Goal: Information Seeking & Learning: Get advice/opinions

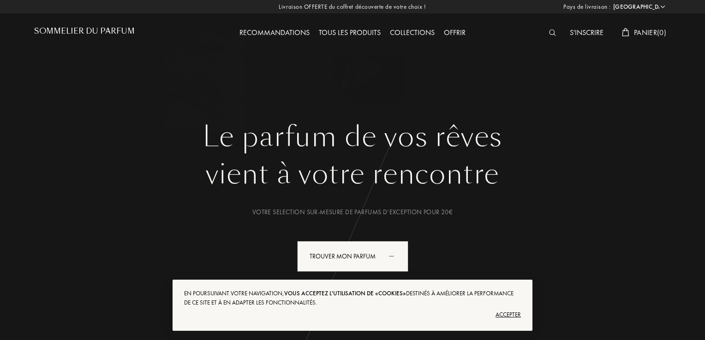
select select "BE"
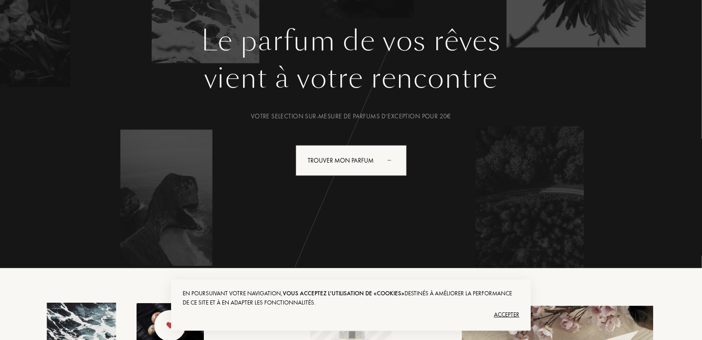
scroll to position [125, 0]
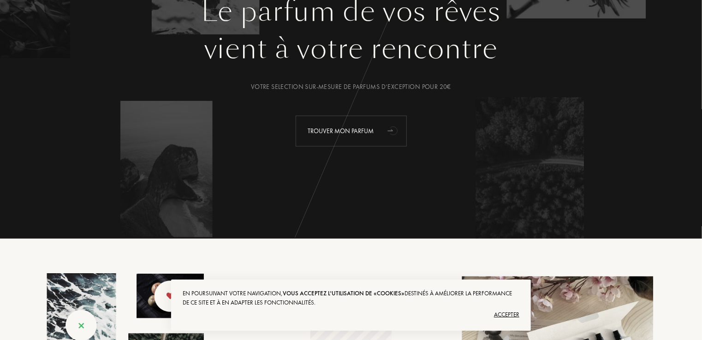
click at [385, 125] on icon "animation" at bounding box center [393, 130] width 18 height 18
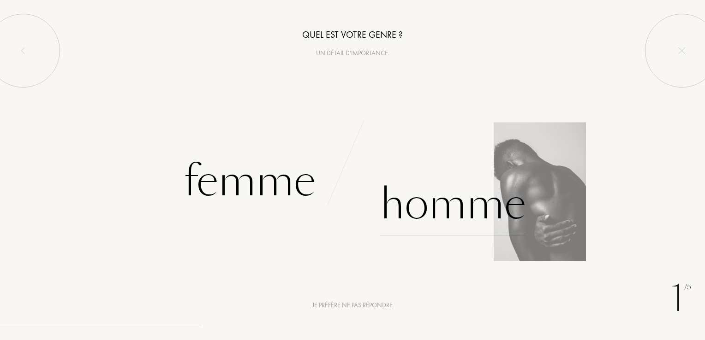
click at [385, 206] on div "Homme" at bounding box center [453, 204] width 146 height 62
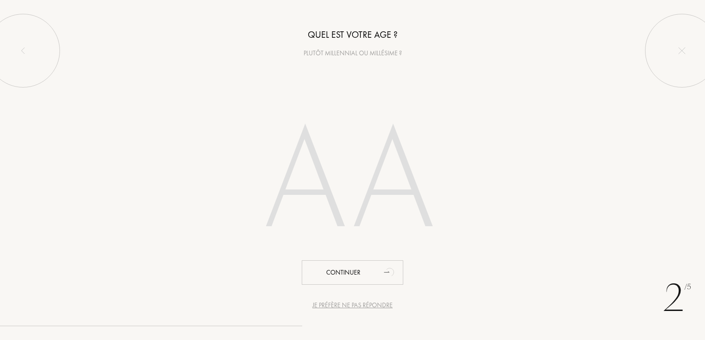
click at [324, 178] on input "number" at bounding box center [352, 183] width 263 height 187
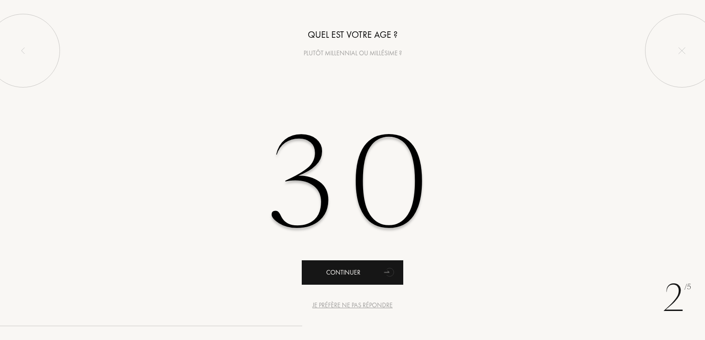
type input "30"
click at [343, 266] on div "Continuer" at bounding box center [352, 273] width 101 height 24
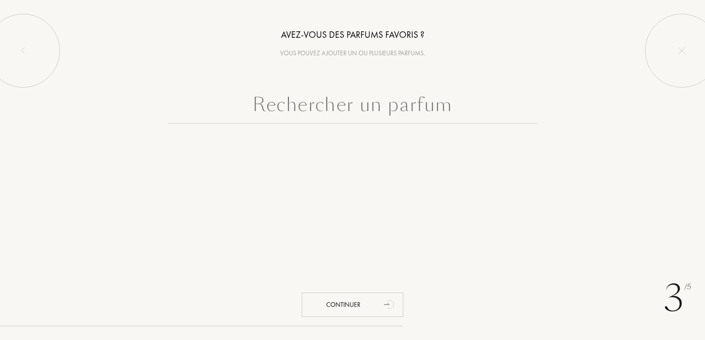
click at [354, 110] on input "text" at bounding box center [352, 106] width 369 height 33
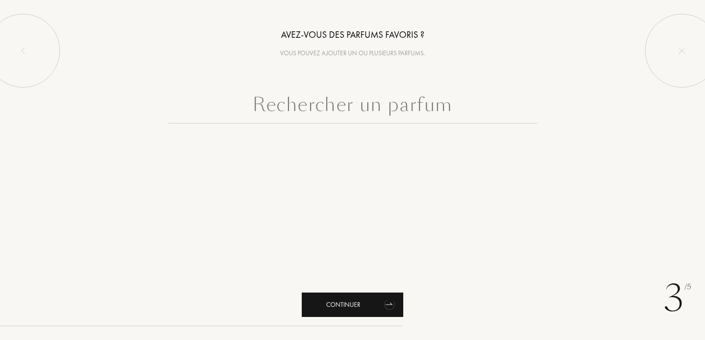
click at [362, 309] on div "Continuer" at bounding box center [352, 305] width 101 height 24
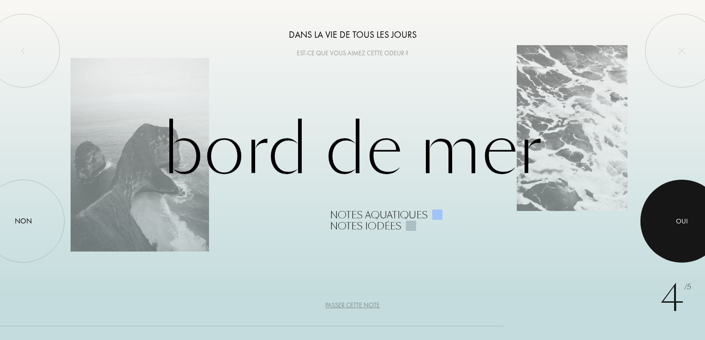
click at [670, 231] on div at bounding box center [681, 221] width 83 height 83
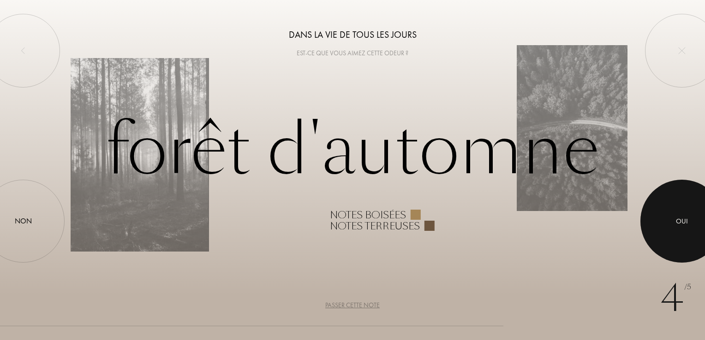
click at [657, 230] on div at bounding box center [681, 221] width 83 height 83
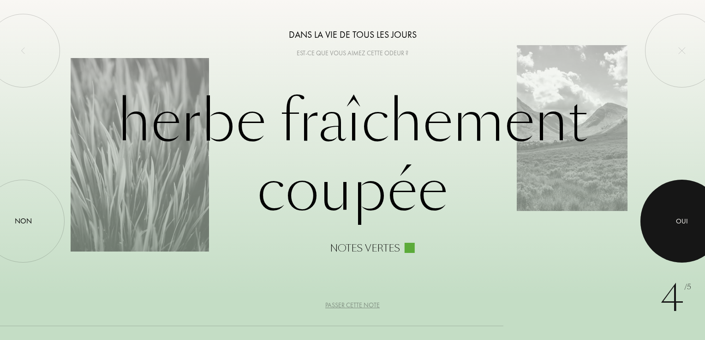
click at [657, 230] on div at bounding box center [681, 221] width 83 height 83
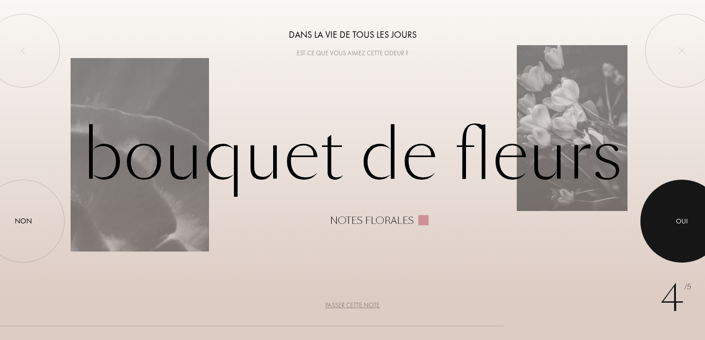
click at [660, 220] on div at bounding box center [681, 221] width 83 height 83
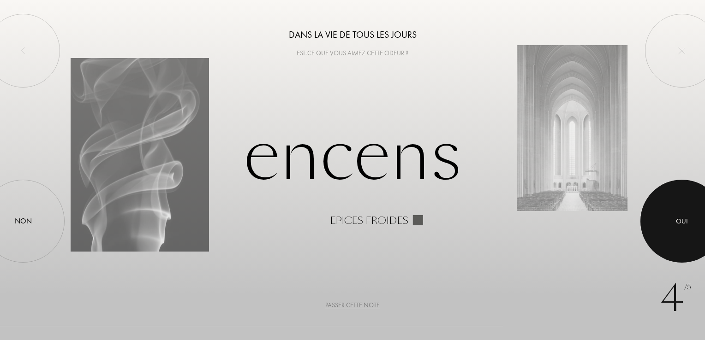
click at [660, 220] on div at bounding box center [681, 221] width 83 height 83
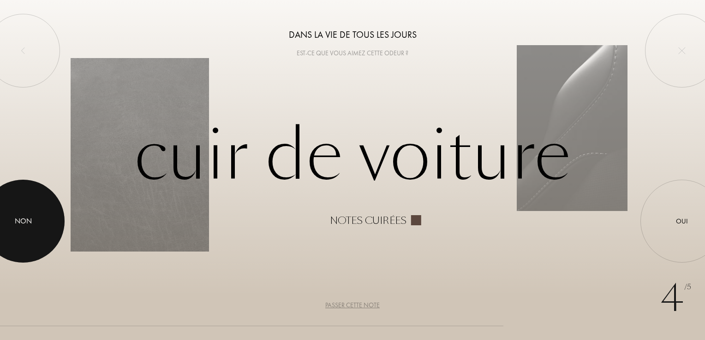
click at [15, 209] on div at bounding box center [23, 221] width 83 height 83
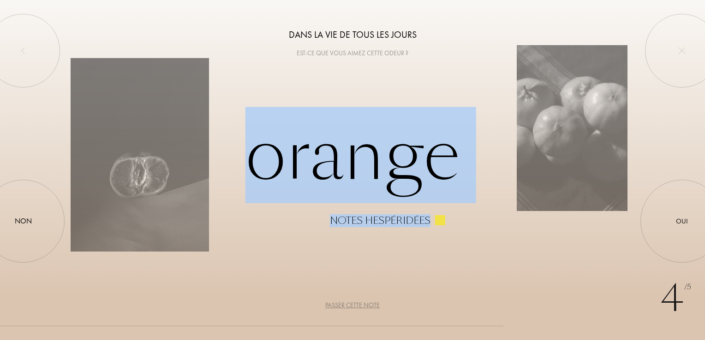
drag, startPoint x: 660, startPoint y: 213, endPoint x: 469, endPoint y: 258, distance: 197.0
click at [469, 258] on div "4 /5 Dans la vie de tous les jours Est-ce que vous aimez cette odeur ? Orange N…" at bounding box center [352, 170] width 705 height 340
drag, startPoint x: 469, startPoint y: 258, endPoint x: 443, endPoint y: 281, distance: 34.9
click at [443, 281] on div "4 /5 Dans la vie de tous les jours Est-ce que vous aimez cette odeur ? Orange N…" at bounding box center [352, 170] width 705 height 340
click at [399, 261] on div "4 /5 Dans la vie de tous les jours Est-ce que vous aimez cette odeur ? Orange N…" at bounding box center [352, 170] width 705 height 340
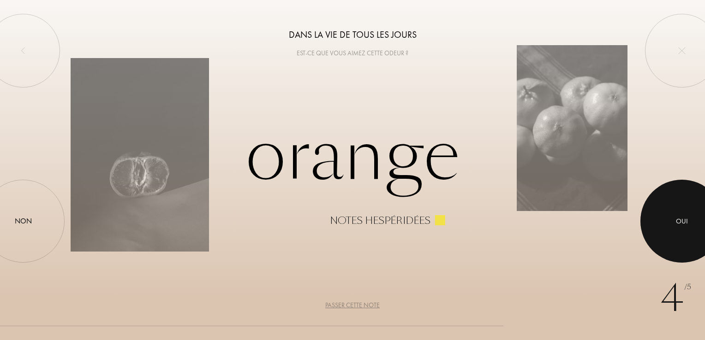
click at [686, 215] on div at bounding box center [681, 221] width 83 height 83
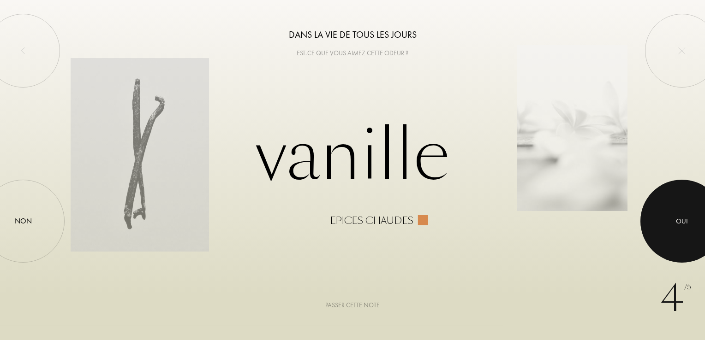
click at [680, 210] on div at bounding box center [681, 221] width 83 height 83
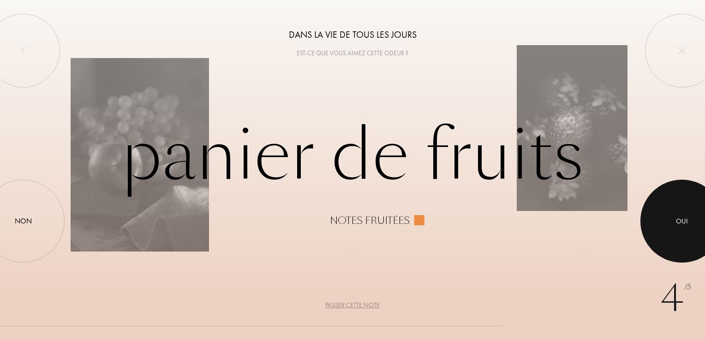
click at [680, 210] on div at bounding box center [681, 221] width 83 height 83
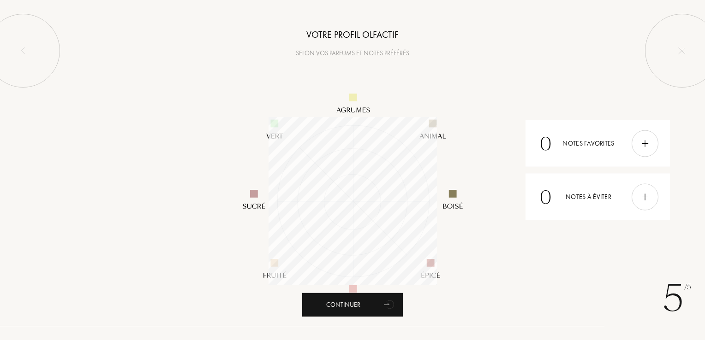
scroll to position [168, 168]
click at [641, 145] on img at bounding box center [645, 143] width 10 height 10
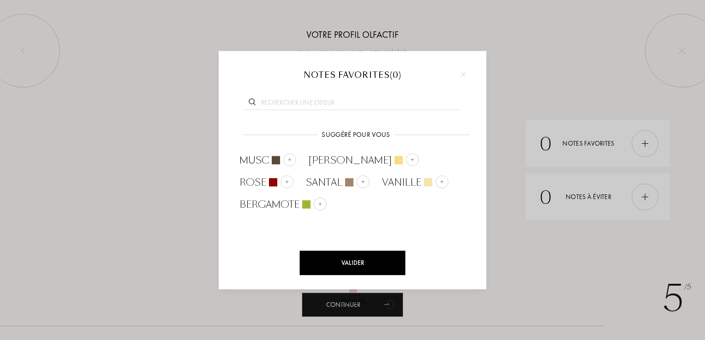
click at [459, 68] on div at bounding box center [463, 75] width 14 height 14
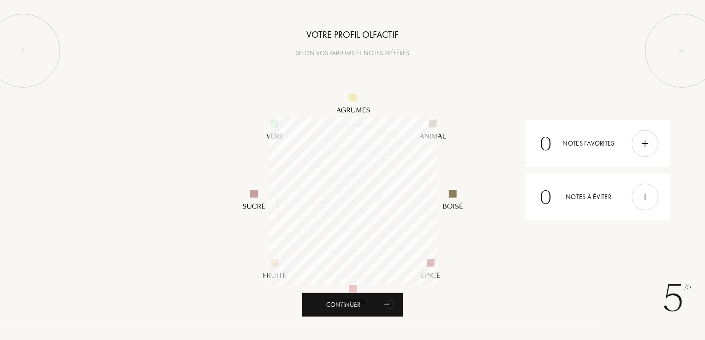
click at [461, 71] on div at bounding box center [352, 170] width 705 height 340
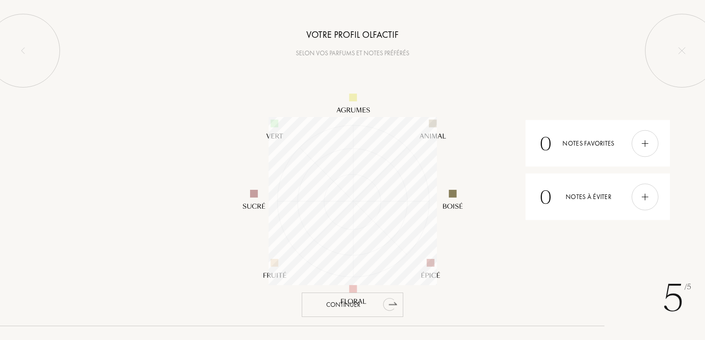
click at [378, 302] on div "Continuer" at bounding box center [352, 305] width 101 height 24
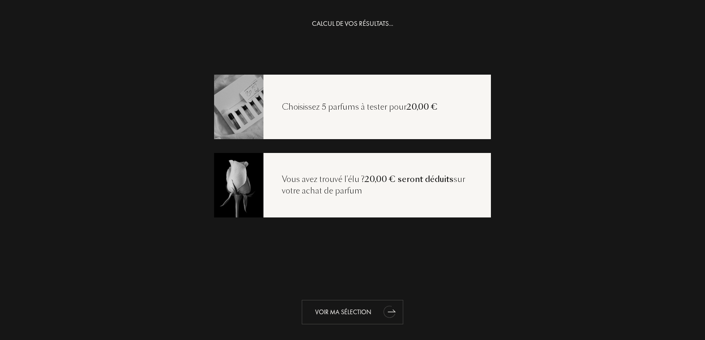
click at [358, 311] on div "Voir ma sélection" at bounding box center [352, 312] width 101 height 24
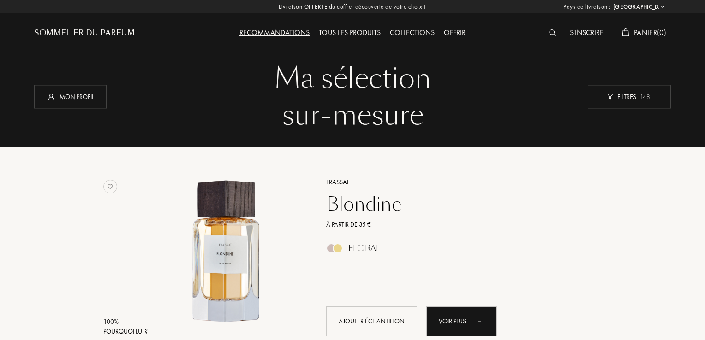
select select "BE"
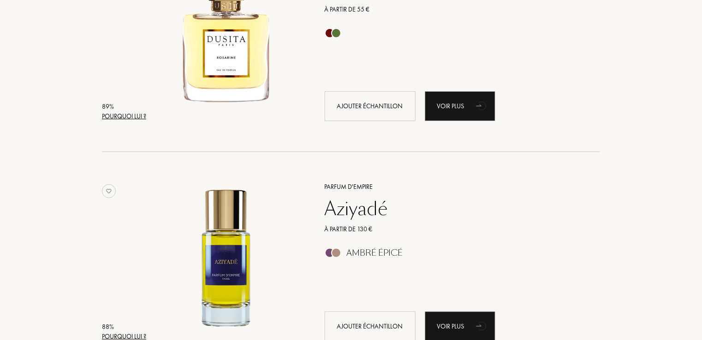
scroll to position [1854, 0]
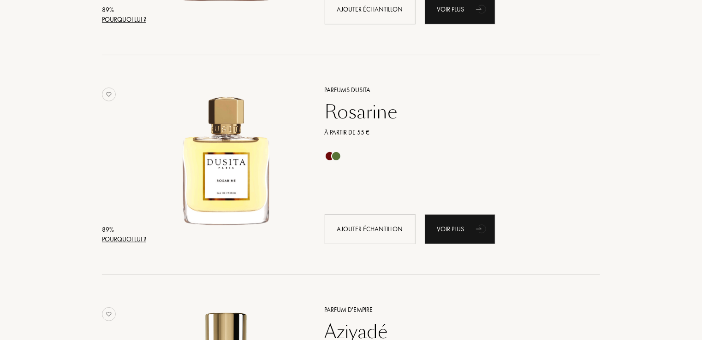
click at [335, 154] on div at bounding box center [336, 156] width 10 height 10
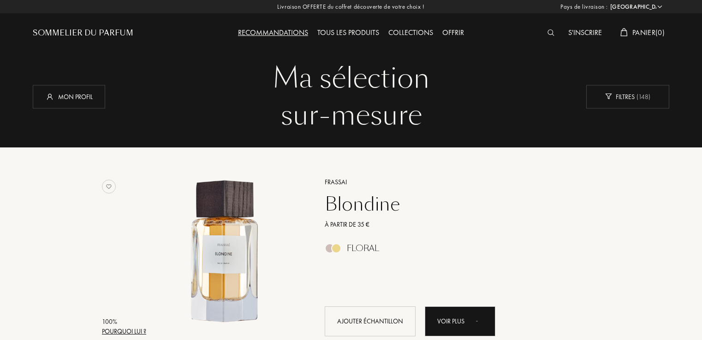
select select "BE"
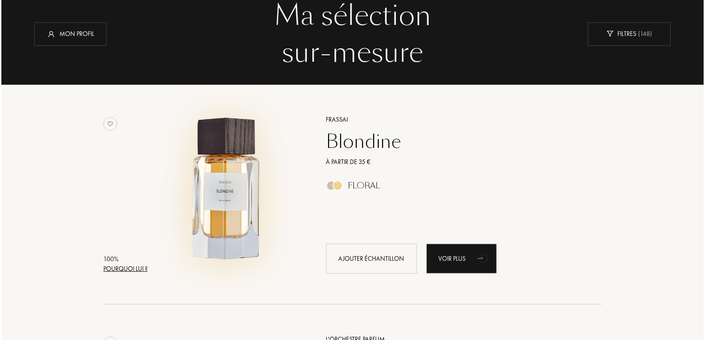
scroll to position [62, 0]
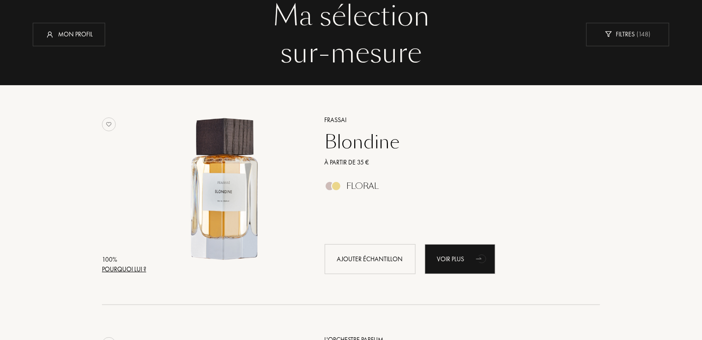
click at [103, 272] on div "Pourquoi lui ?" at bounding box center [124, 270] width 44 height 10
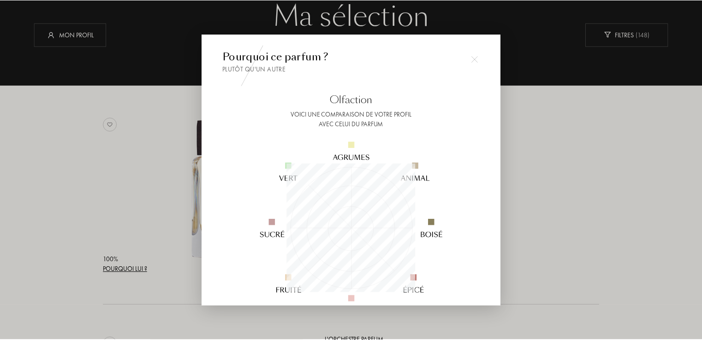
scroll to position [129, 129]
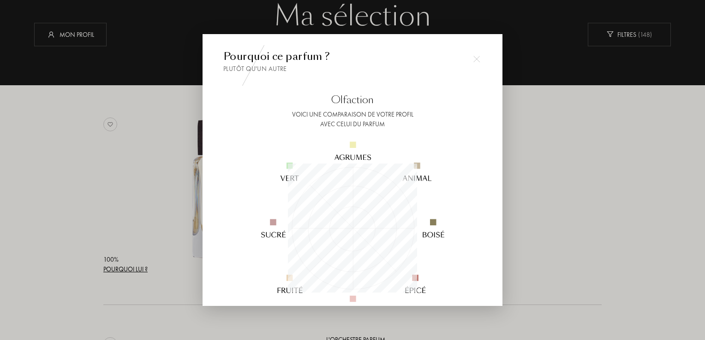
click at [109, 233] on div at bounding box center [352, 170] width 705 height 340
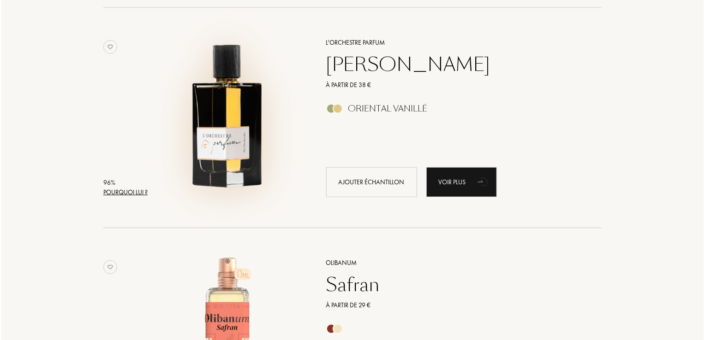
scroll to position [362, 0]
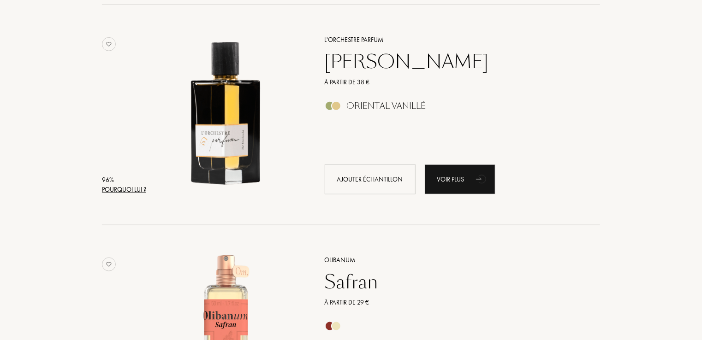
click at [123, 187] on div "Pourquoi lui ?" at bounding box center [124, 190] width 44 height 10
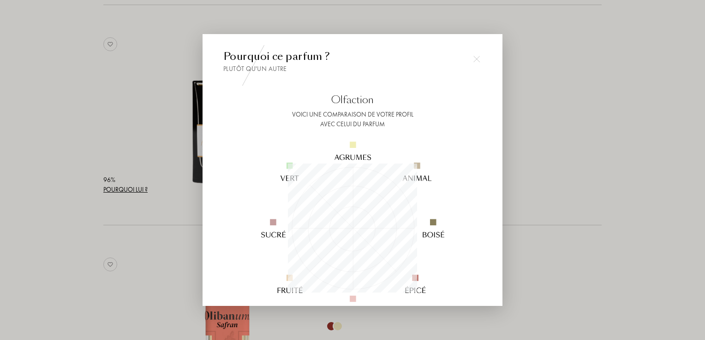
scroll to position [129, 129]
click at [73, 118] on div at bounding box center [352, 170] width 705 height 340
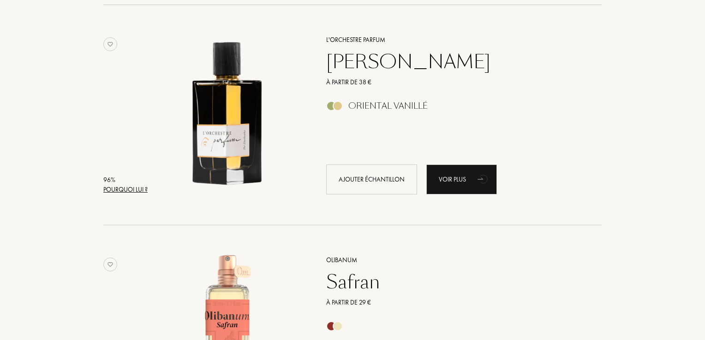
scroll to position [506, 0]
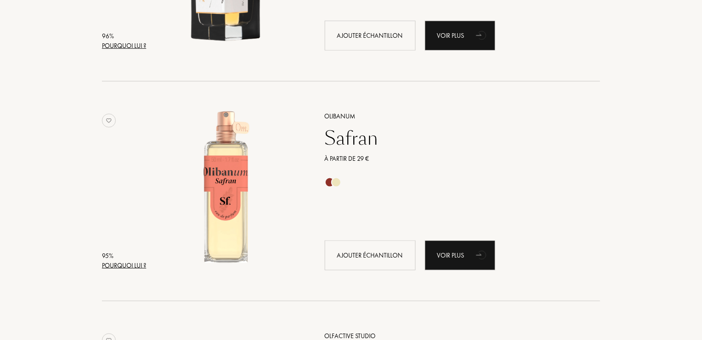
click at [124, 267] on div "Pourquoi lui ?" at bounding box center [124, 266] width 44 height 10
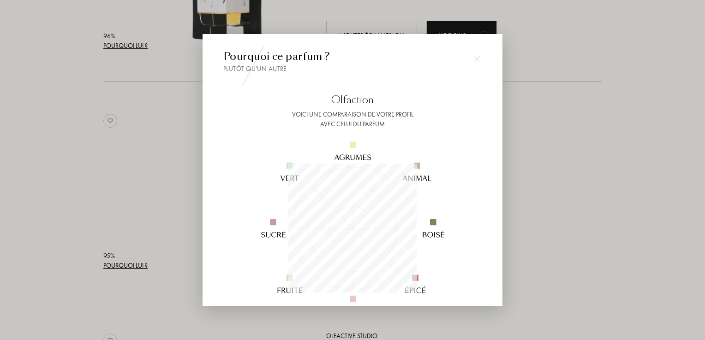
scroll to position [129, 129]
click at [124, 194] on div at bounding box center [352, 170] width 705 height 340
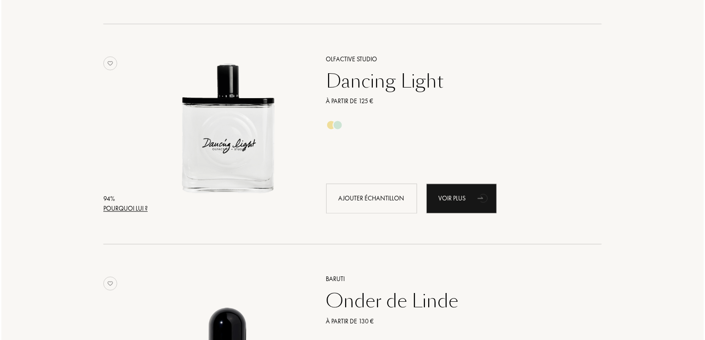
scroll to position [784, 0]
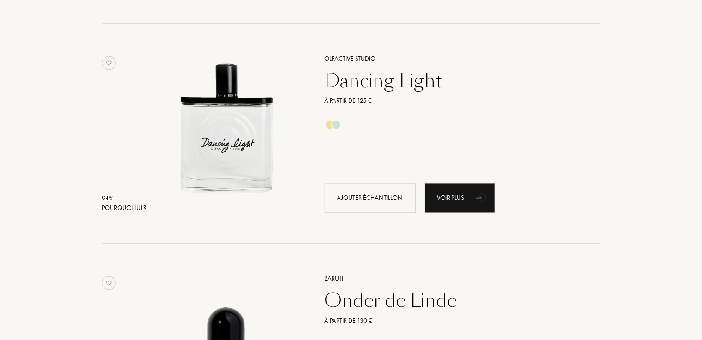
click at [120, 212] on div "Pourquoi lui ?" at bounding box center [124, 209] width 44 height 10
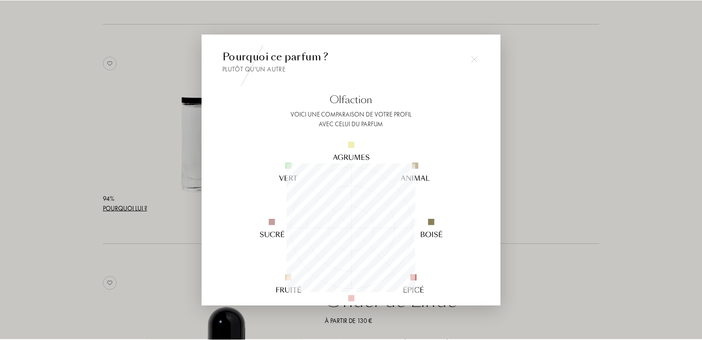
scroll to position [129, 129]
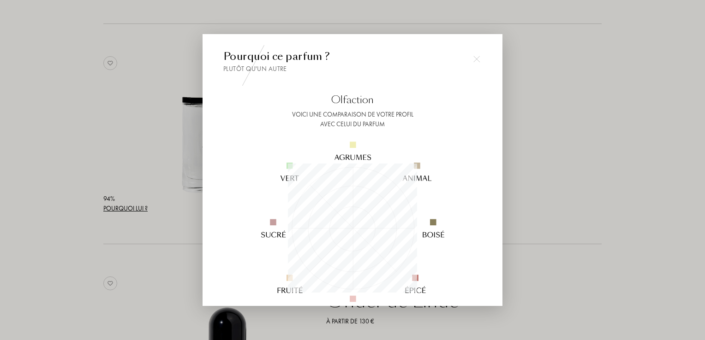
click at [160, 158] on div at bounding box center [352, 170] width 705 height 340
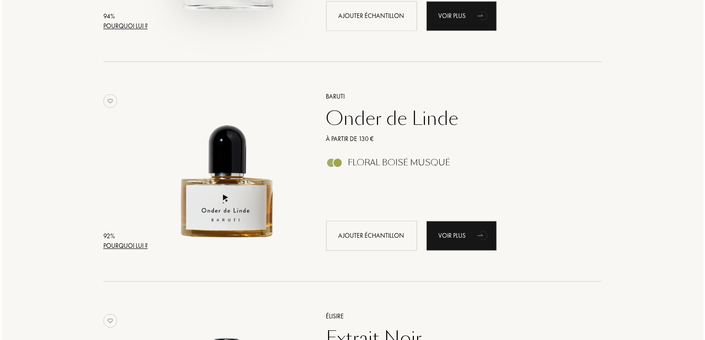
scroll to position [1001, 0]
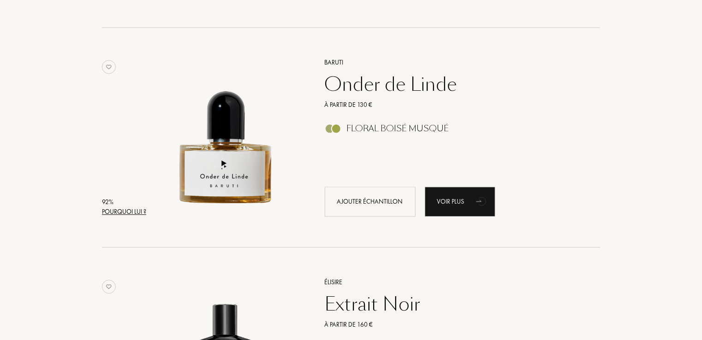
click at [142, 215] on div "Pourquoi lui ?" at bounding box center [124, 212] width 44 height 10
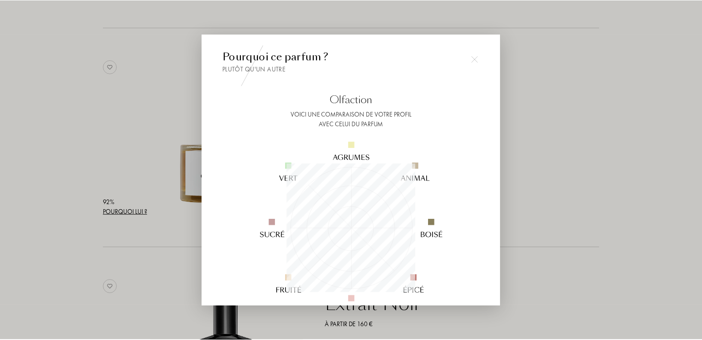
scroll to position [129, 129]
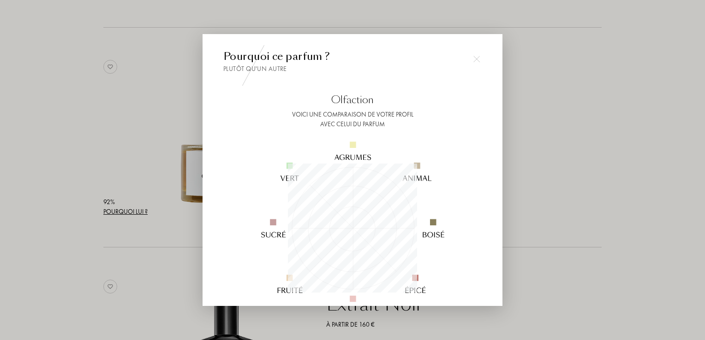
click at [160, 171] on div at bounding box center [352, 170] width 705 height 340
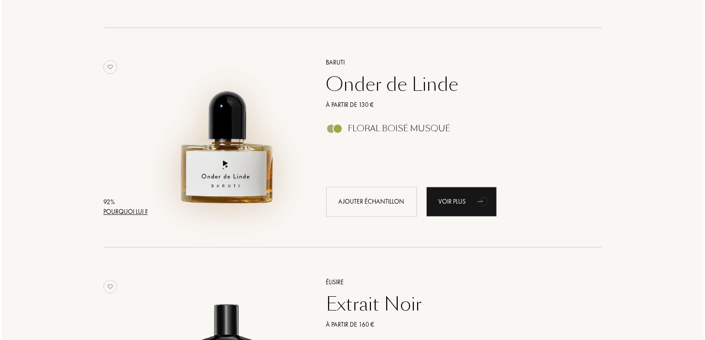
scroll to position [1212, 0]
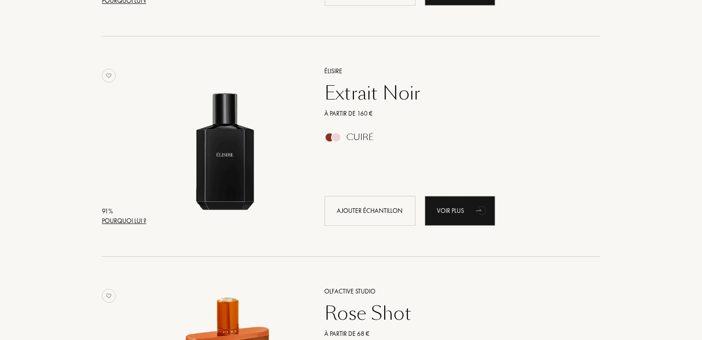
click at [142, 222] on div "Pourquoi lui ?" at bounding box center [124, 221] width 44 height 10
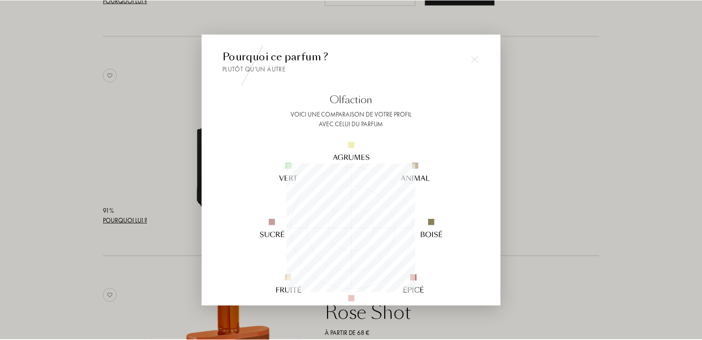
scroll to position [129, 129]
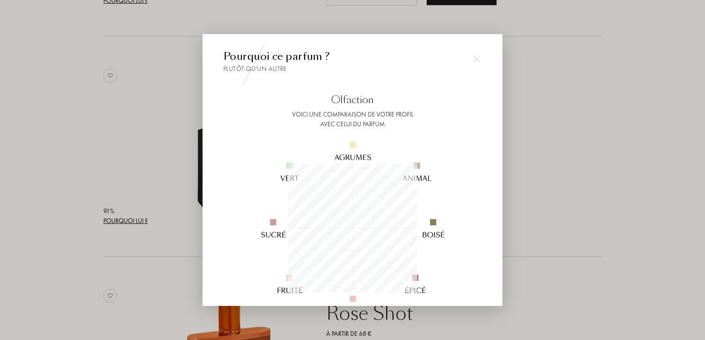
click at [162, 158] on div at bounding box center [352, 170] width 705 height 340
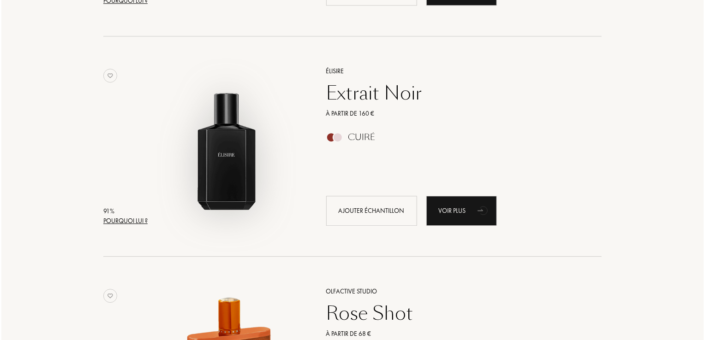
scroll to position [1436, 0]
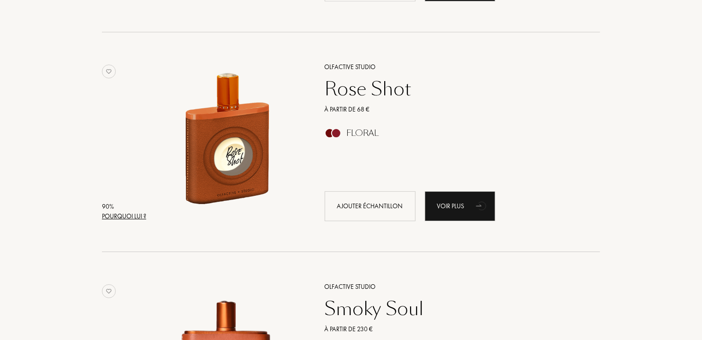
click at [135, 219] on div "Pourquoi lui ?" at bounding box center [124, 217] width 44 height 10
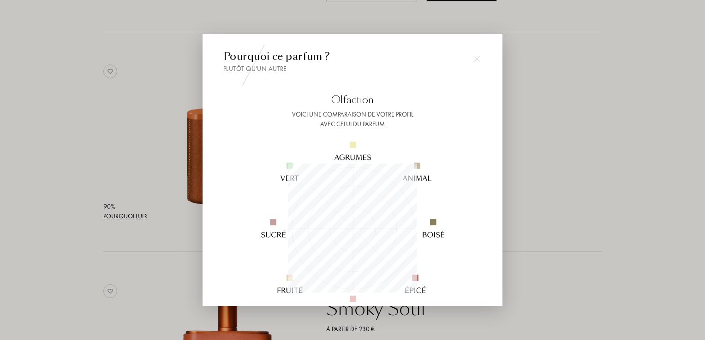
scroll to position [129, 129]
click at [166, 189] on div at bounding box center [352, 170] width 705 height 340
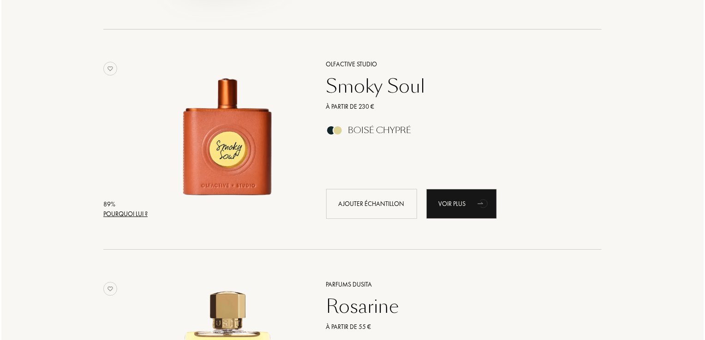
scroll to position [1660, 0]
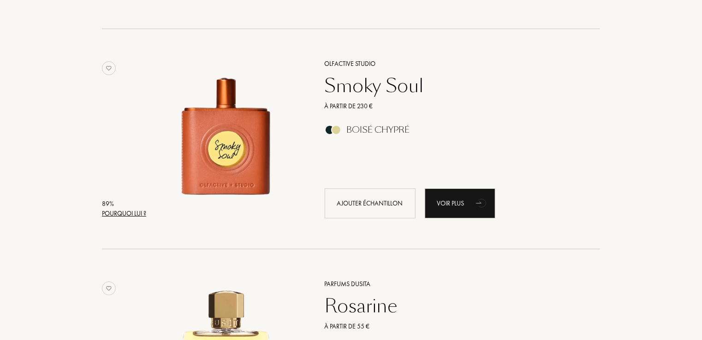
click at [131, 215] on div "Pourquoi lui ?" at bounding box center [124, 214] width 44 height 10
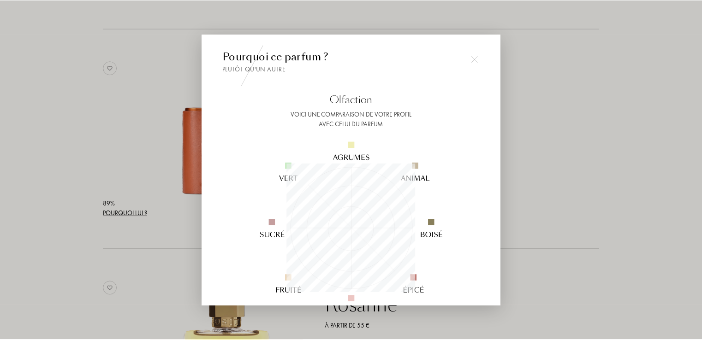
scroll to position [129, 129]
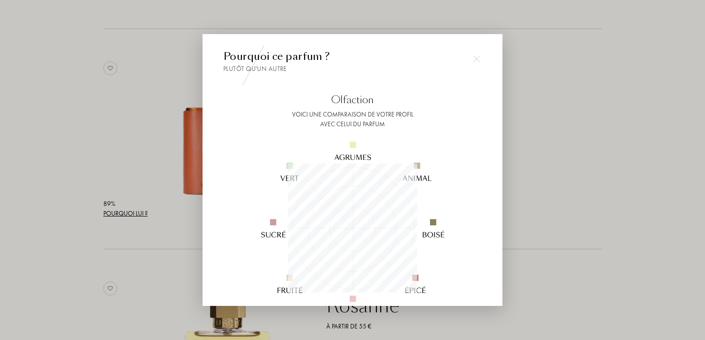
click at [160, 157] on div at bounding box center [352, 170] width 705 height 340
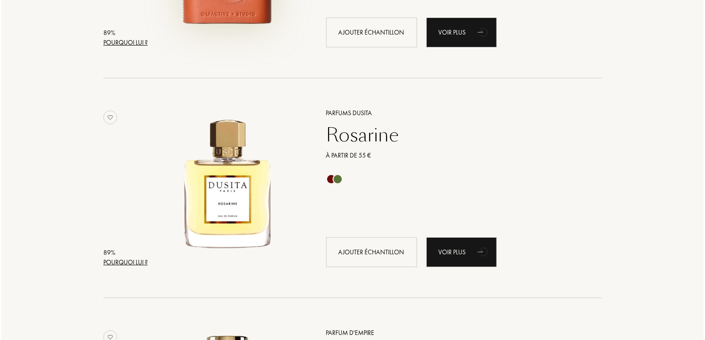
scroll to position [1837, 0]
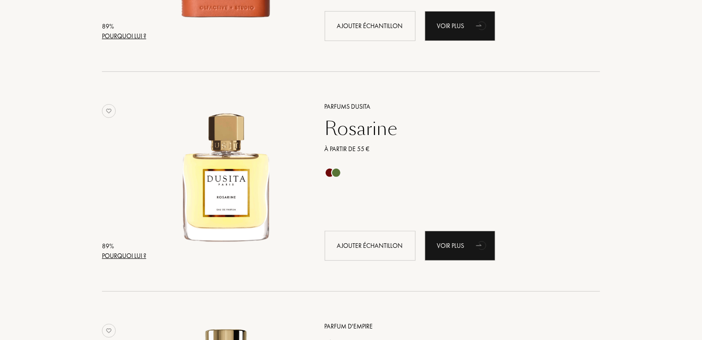
click at [131, 265] on div "89 % Pourquoi lui ? Parfums [PERSON_NAME] À partir de 55 € Ajouter échantillon …" at bounding box center [351, 191] width 498 height 202
click at [132, 258] on div "Pourquoi lui ?" at bounding box center [124, 256] width 44 height 10
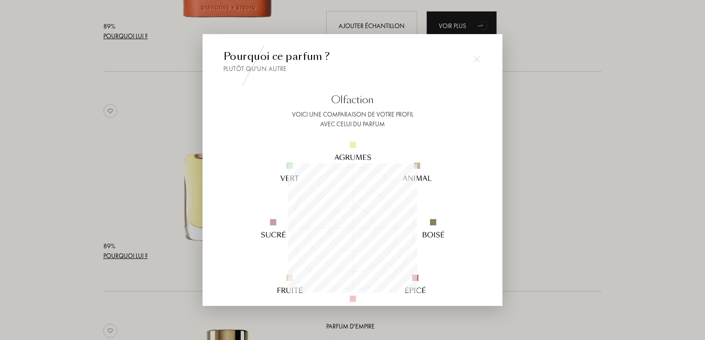
scroll to position [129, 129]
click at [132, 258] on div at bounding box center [352, 170] width 705 height 340
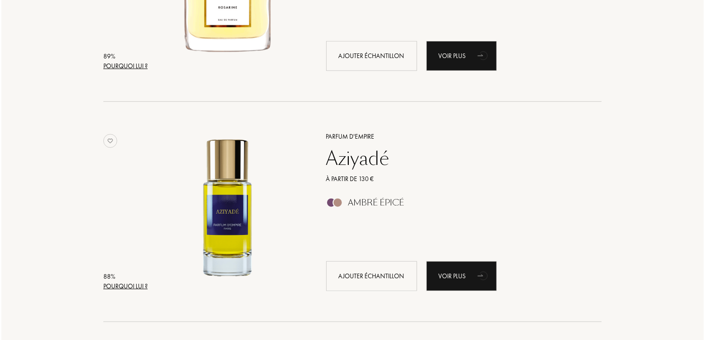
scroll to position [2030, 0]
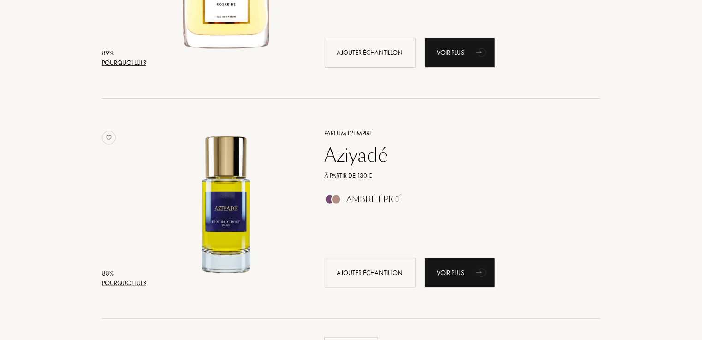
click at [130, 280] on div "Pourquoi lui ?" at bounding box center [124, 284] width 44 height 10
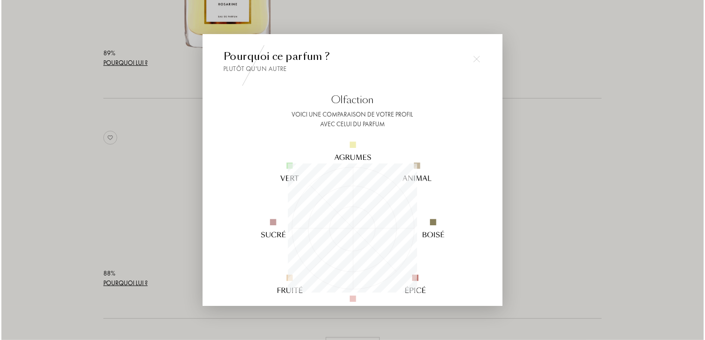
scroll to position [0, 0]
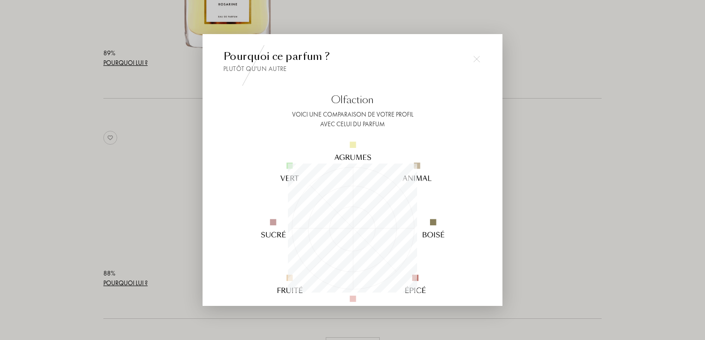
click at [130, 280] on div at bounding box center [352, 170] width 705 height 340
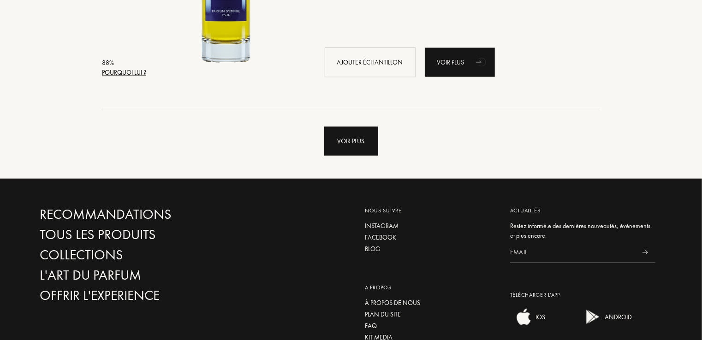
click at [354, 128] on div "Voir plus" at bounding box center [351, 141] width 54 height 29
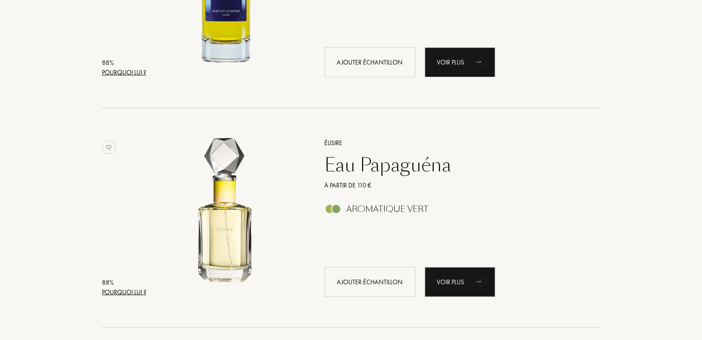
click at [129, 289] on div "Pourquoi lui ?" at bounding box center [124, 293] width 44 height 10
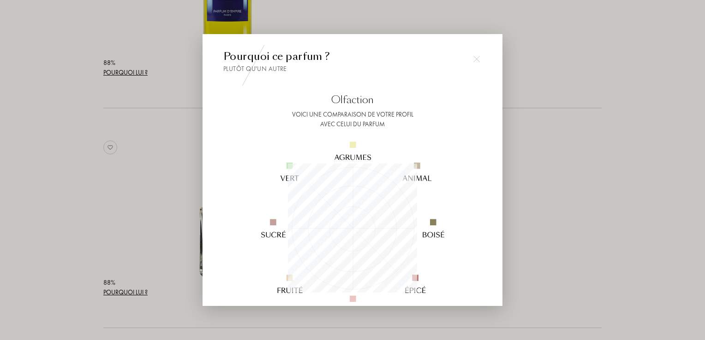
click at [153, 257] on div at bounding box center [352, 170] width 705 height 340
